Goal: Information Seeking & Learning: Find specific fact

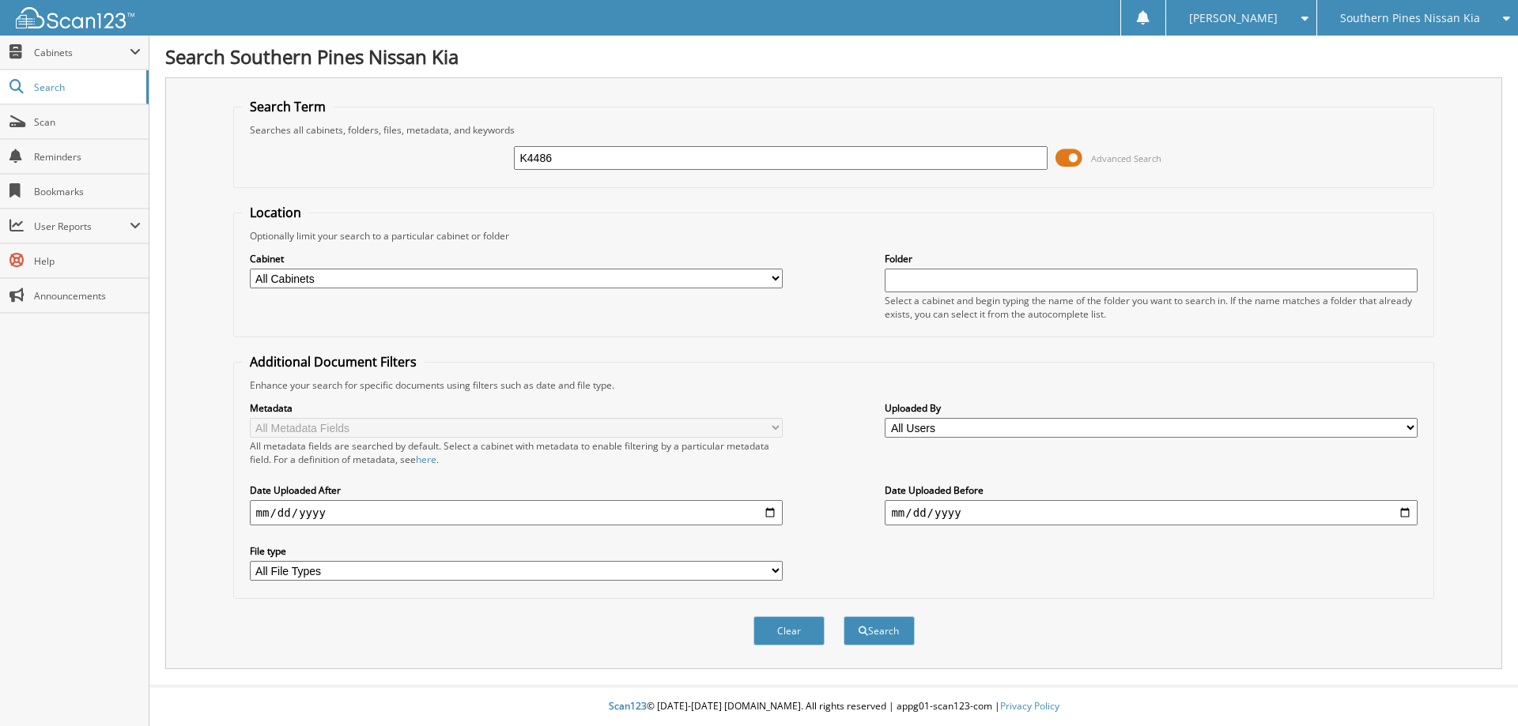
type input "K4486"
click at [843, 617] on button "Search" at bounding box center [878, 631] width 71 height 29
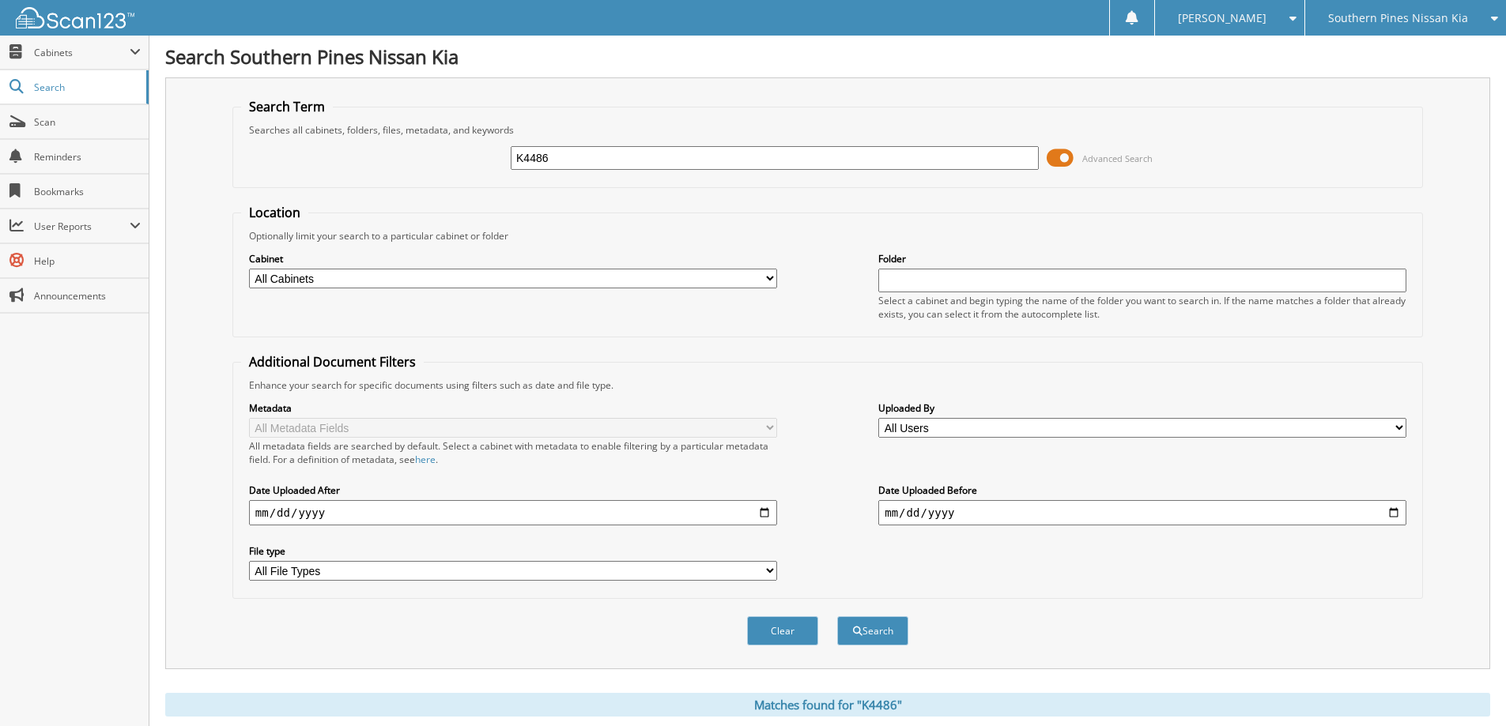
click at [1005, 644] on div "Clear Search" at bounding box center [827, 631] width 1190 height 64
click at [1079, 597] on fieldset "Additional Document Filters Enhance your search for specific documents using fi…" at bounding box center [827, 476] width 1190 height 246
click at [768, 280] on select "All Cabinets CAR DEALS DMV PARTS SERVICE RO Needs Filing" at bounding box center [513, 279] width 528 height 20
select select "27976"
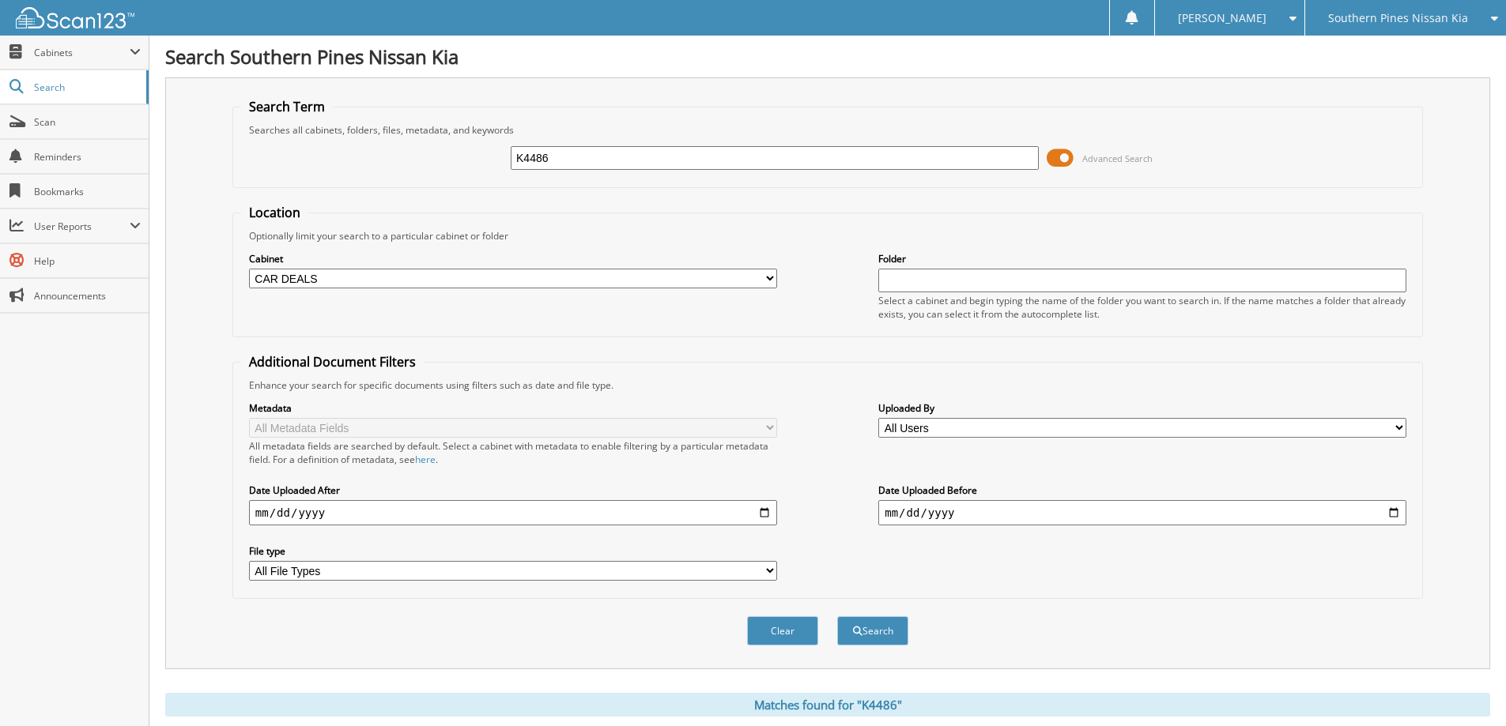
click at [249, 269] on select "All Cabinets CAR DEALS DMV PARTS SERVICE RO Needs Filing" at bounding box center [513, 279] width 528 height 20
click at [885, 626] on button "Search" at bounding box center [872, 631] width 71 height 29
click at [878, 633] on button "Search" at bounding box center [872, 631] width 71 height 29
